Goal: Information Seeking & Learning: Find specific fact

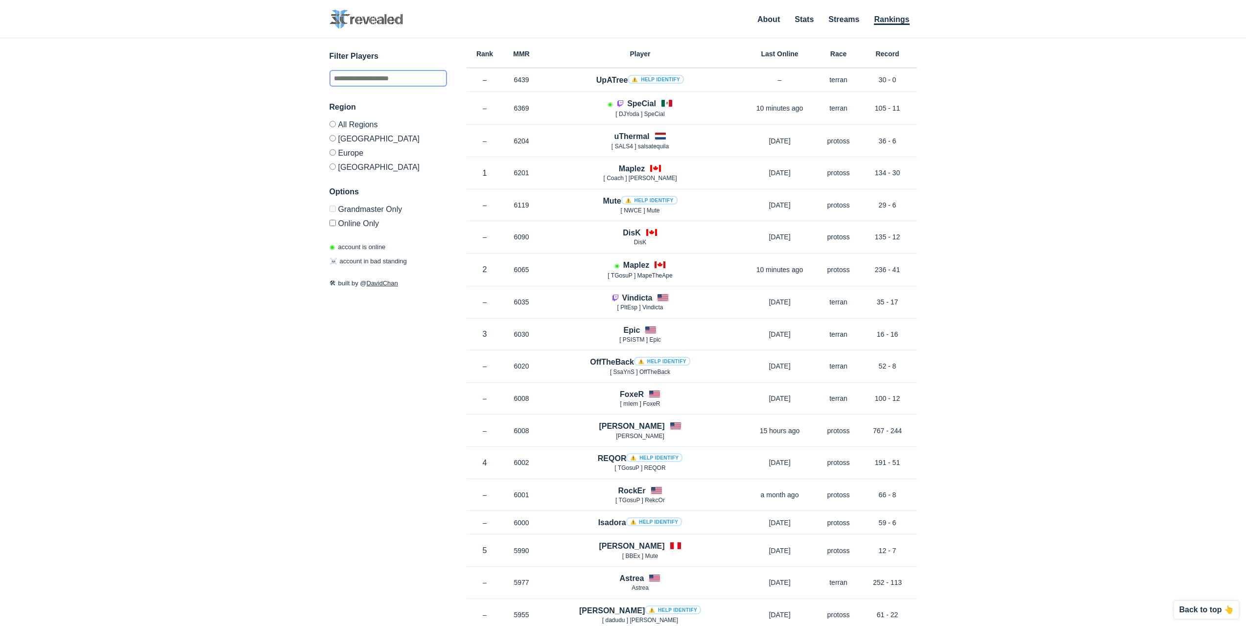
click at [377, 79] on input "text" at bounding box center [389, 78] width 118 height 17
click at [364, 78] on input "text" at bounding box center [389, 78] width 118 height 17
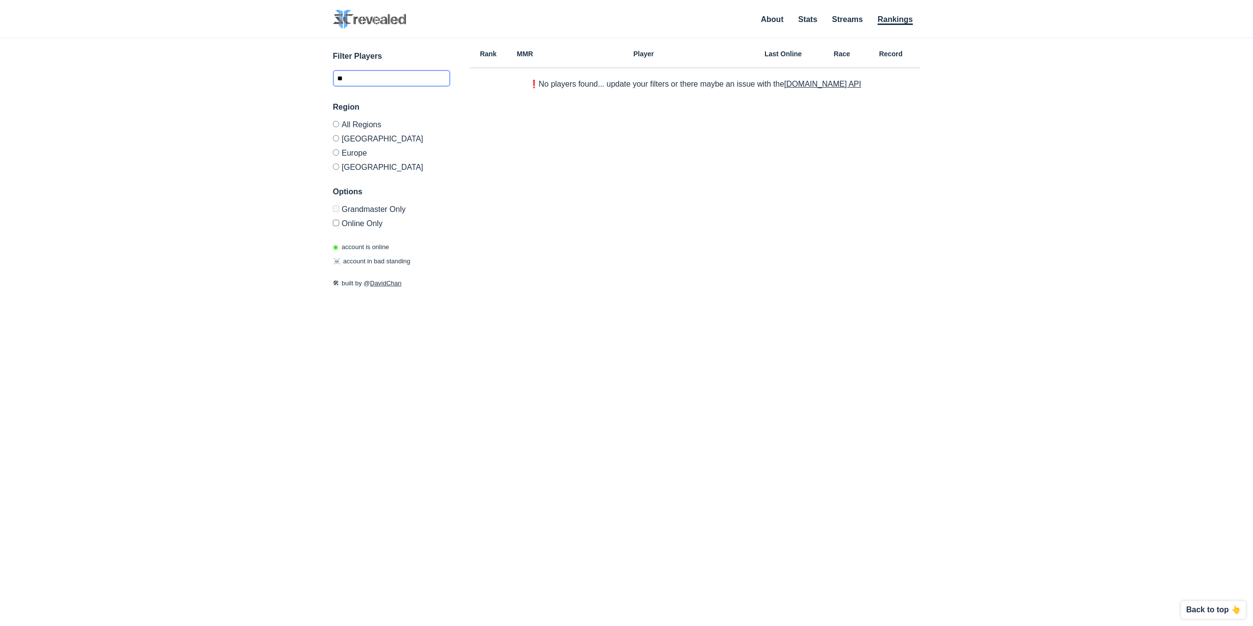
type input "*"
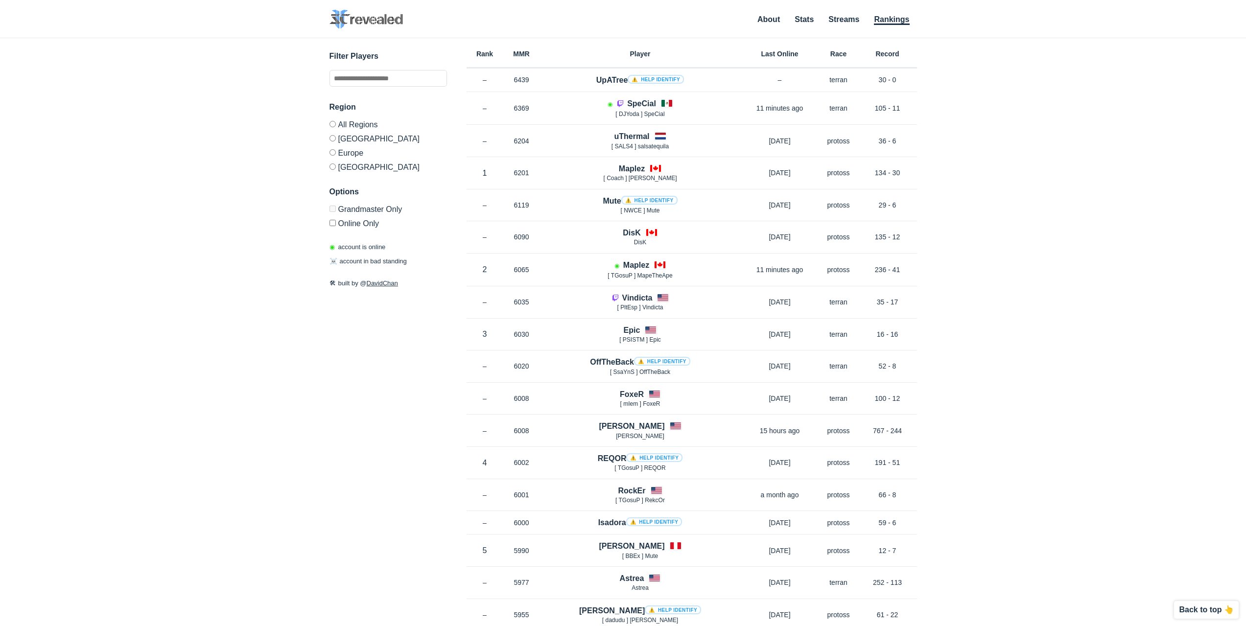
click at [356, 209] on label "Grandmaster Only" at bounding box center [389, 211] width 118 height 10
